Goal: Find specific page/section: Find specific page/section

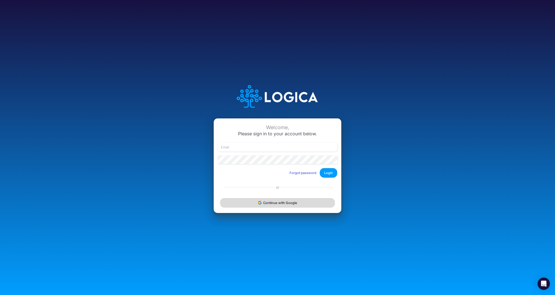
click at [275, 206] on button "Continue with Google" at bounding box center [277, 202] width 115 height 9
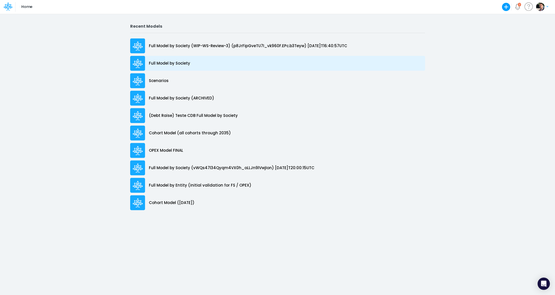
click at [174, 65] on p "Full Model by Society" at bounding box center [169, 64] width 41 height 6
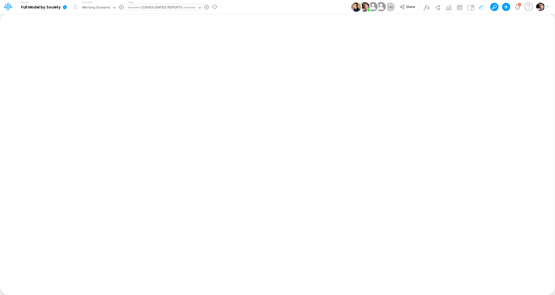
click at [151, 7] on div "====== CONSOLIDATED REPORTS ======" at bounding box center [162, 8] width 68 height 6
type input "bace"
click at [162, 19] on div "Cons. FS (BACEN GAAP)" at bounding box center [160, 17] width 69 height 8
type input "Consolidated FS - BACENGAAP"
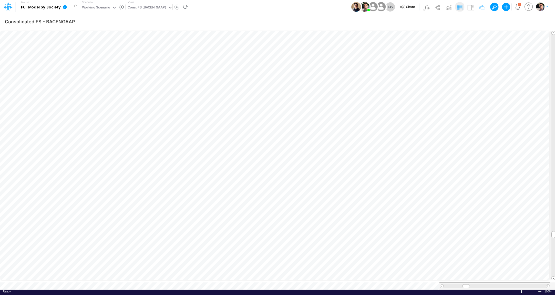
scroll to position [2, 16]
